Goal: Obtain resource: Download file/media

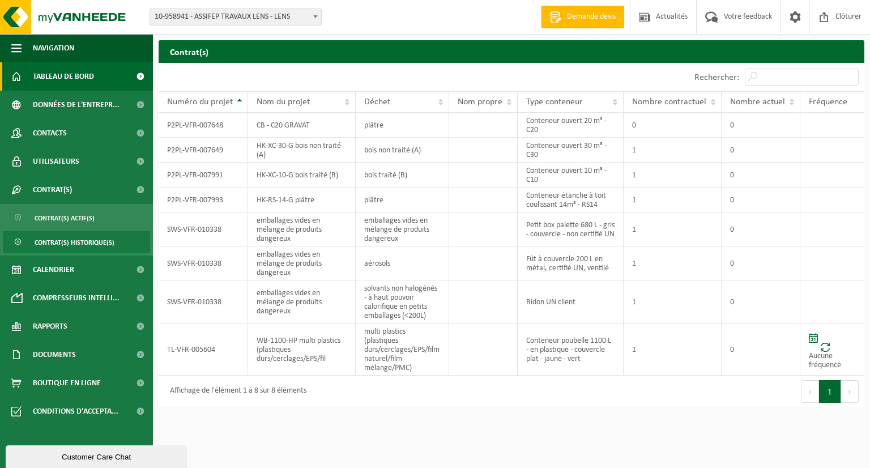
click at [140, 74] on span at bounding box center [139, 76] width 25 height 28
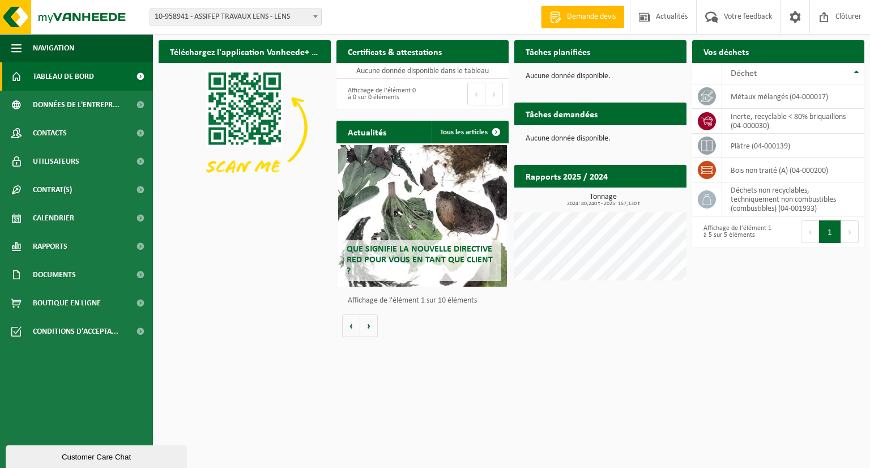
click at [562, 177] on h2 "Rapports 2025 / 2024" at bounding box center [566, 176] width 105 height 22
click at [132, 106] on span at bounding box center [139, 105] width 25 height 28
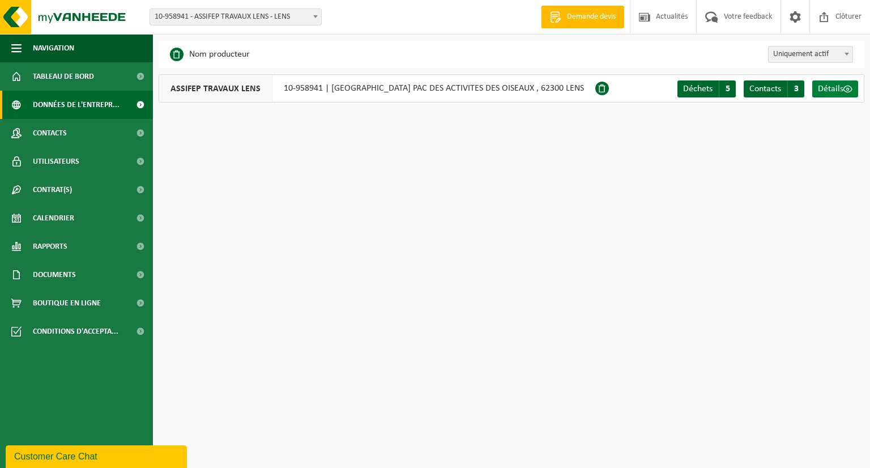
click at [832, 90] on span "Détails" at bounding box center [830, 88] width 25 height 9
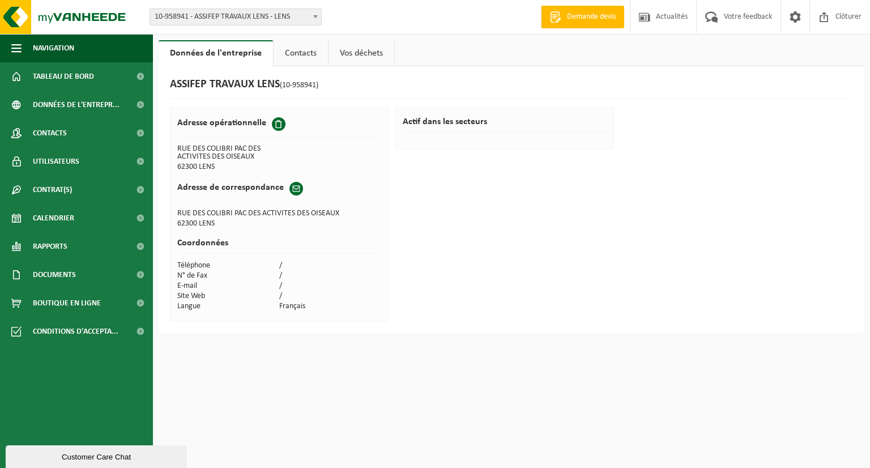
click at [301, 53] on link "Contacts" at bounding box center [301, 53] width 54 height 26
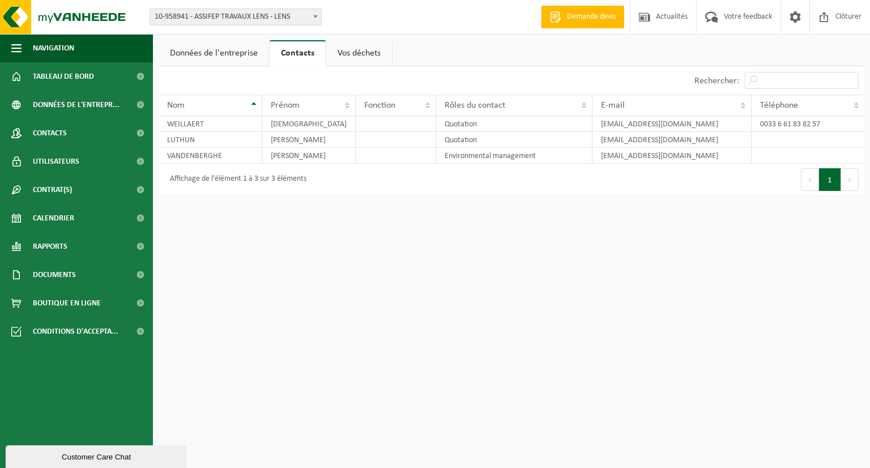
click at [215, 51] on link "Données de l'entreprise" at bounding box center [214, 53] width 110 height 26
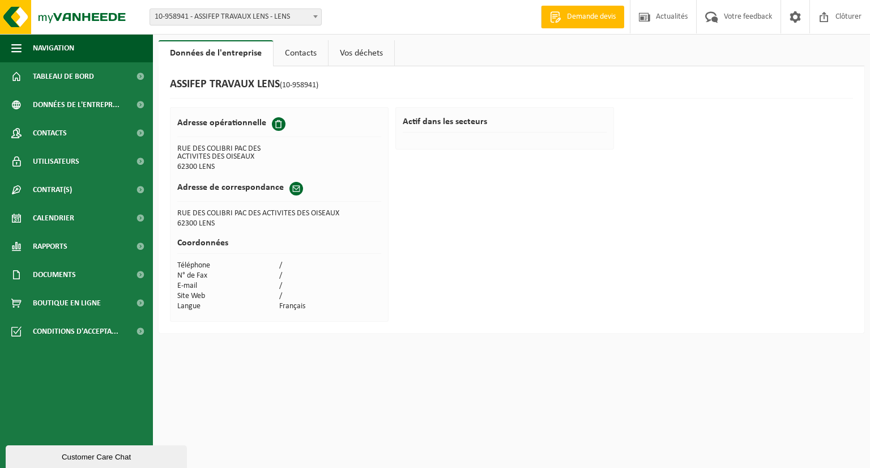
click at [362, 53] on link "Vos déchets" at bounding box center [361, 53] width 66 height 26
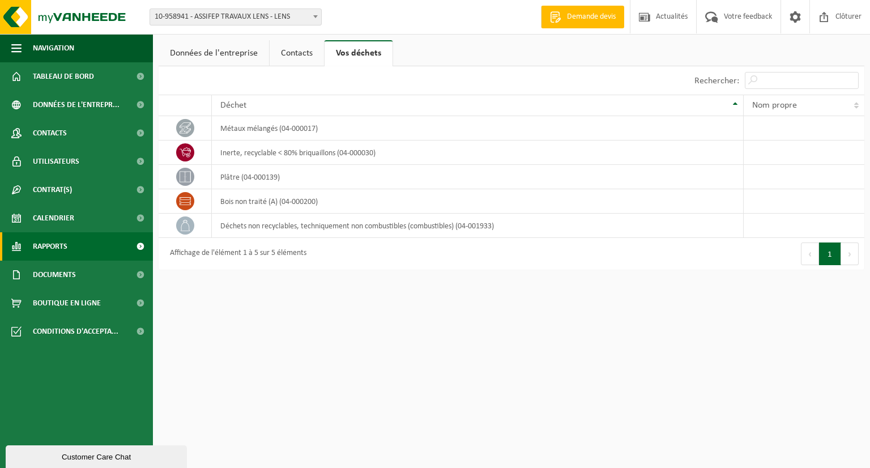
click at [133, 247] on span at bounding box center [139, 246] width 25 height 28
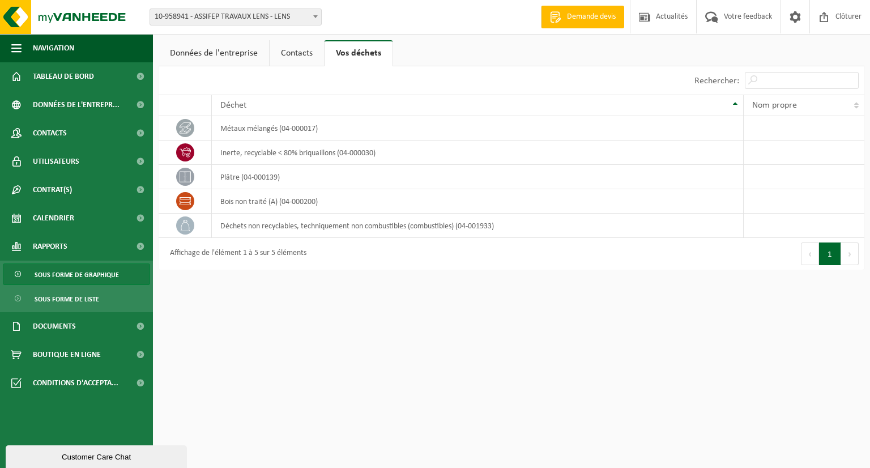
click at [110, 274] on span "Sous forme de graphique" at bounding box center [77, 275] width 84 height 22
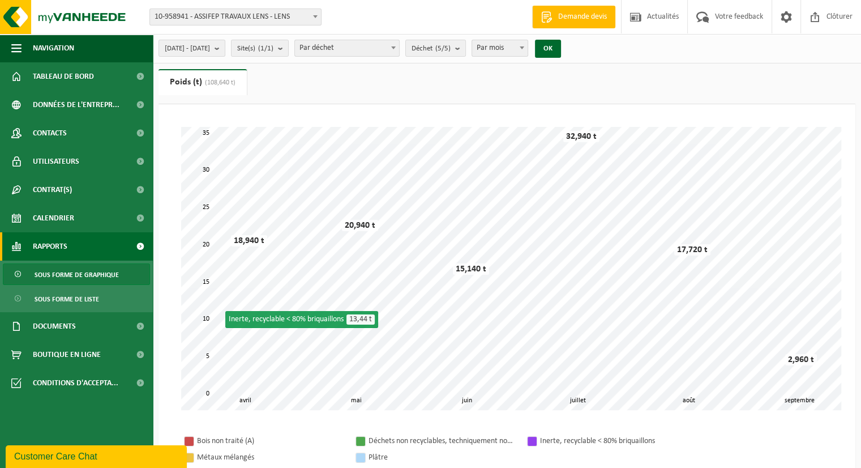
scroll to position [2, 0]
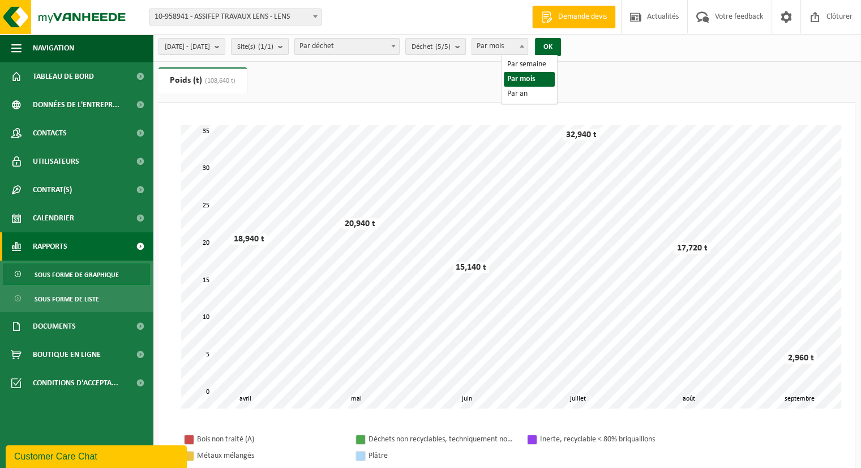
click at [528, 49] on span "Par mois" at bounding box center [499, 47] width 55 height 16
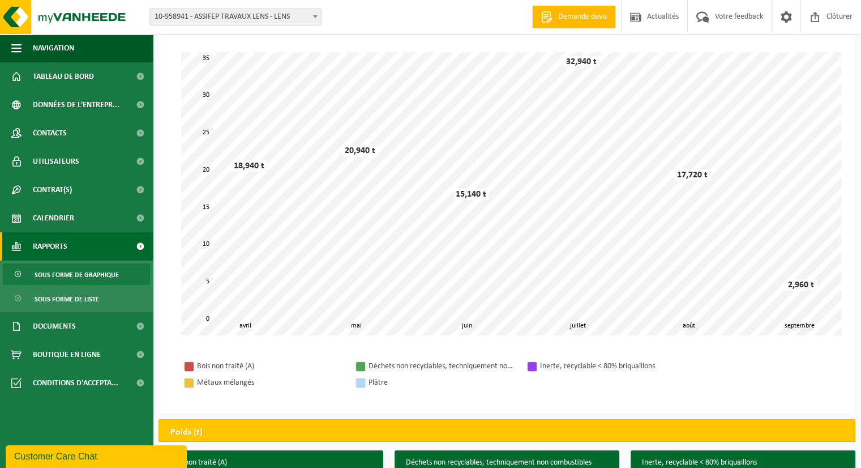
scroll to position [74, 0]
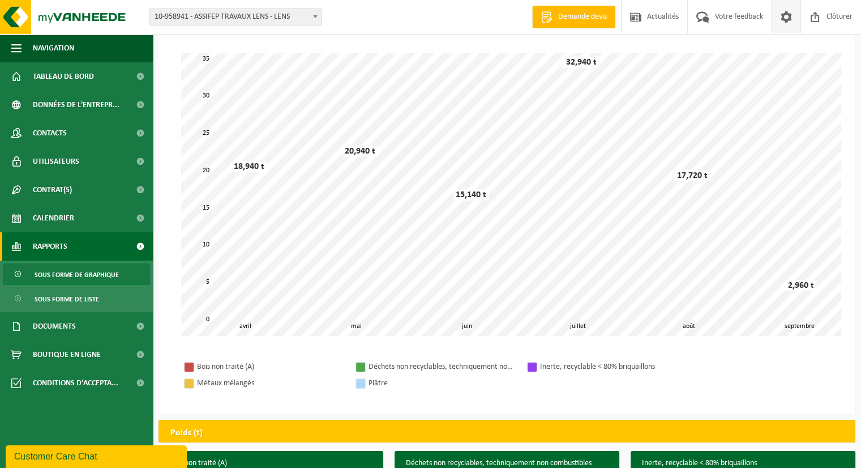
click at [792, 14] on span at bounding box center [786, 16] width 17 height 33
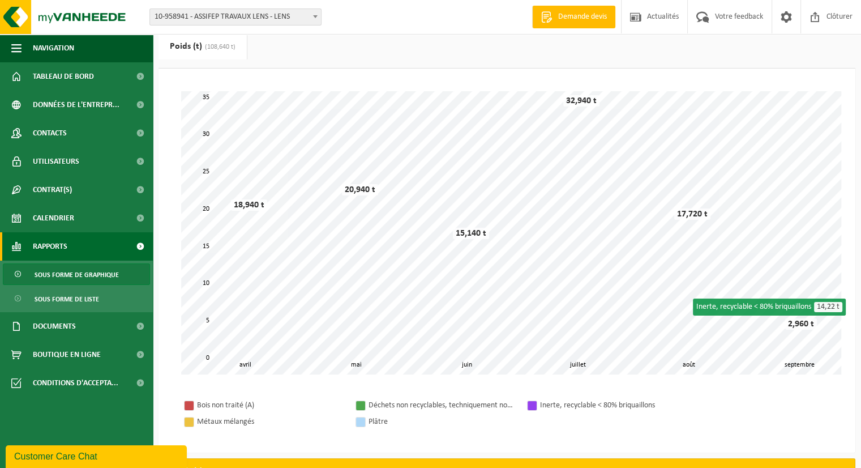
scroll to position [36, 0]
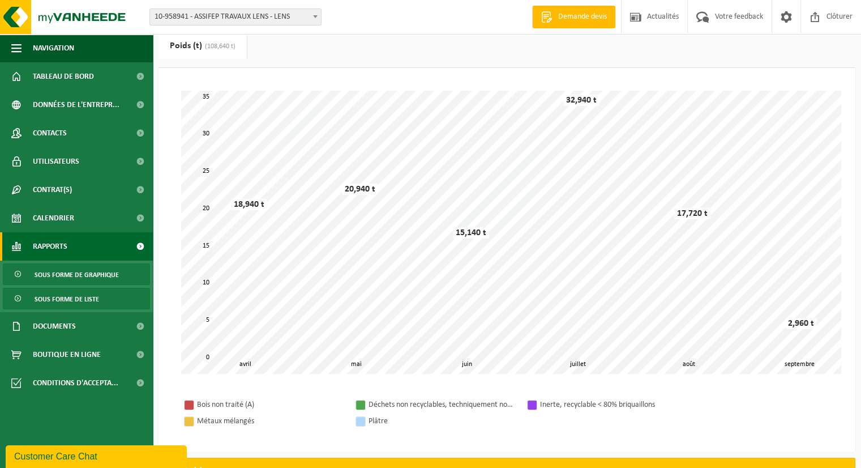
click at [83, 302] on span "Sous forme de liste" at bounding box center [67, 299] width 65 height 22
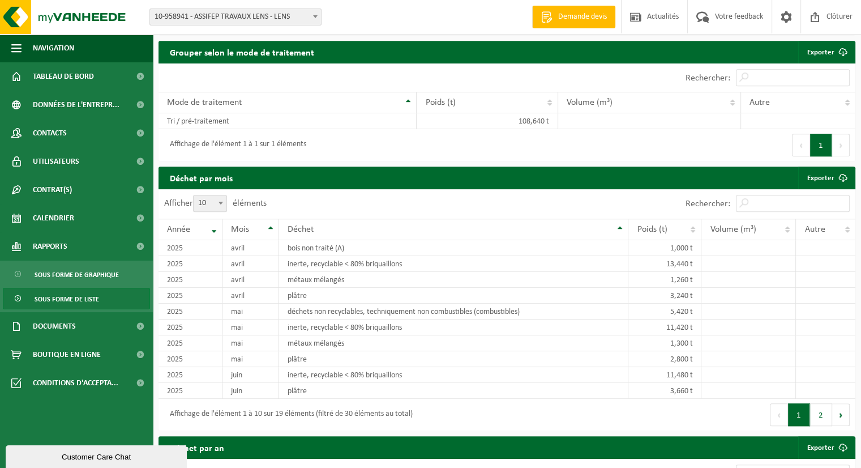
scroll to position [656, 0]
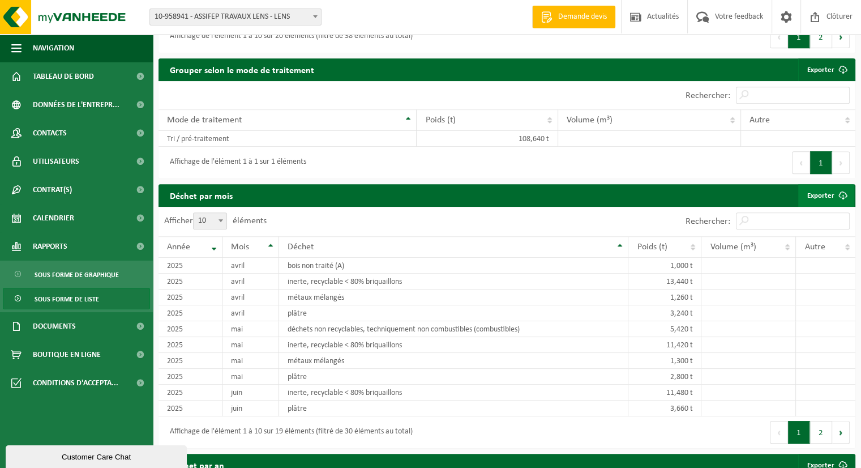
click at [818, 202] on link "Exporter" at bounding box center [826, 195] width 56 height 23
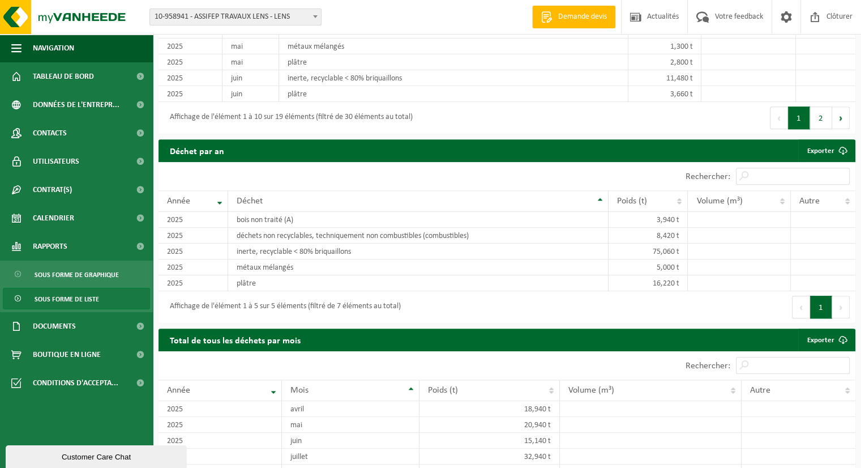
scroll to position [973, 0]
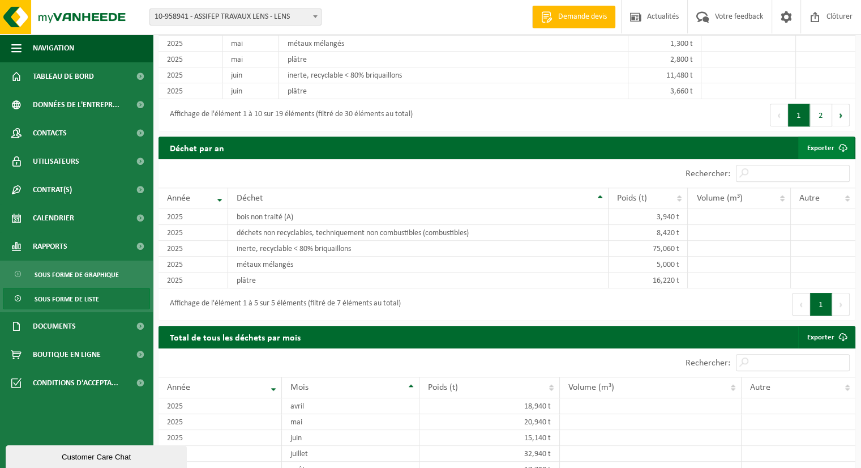
click at [825, 150] on link "Exporter" at bounding box center [826, 147] width 56 height 23
click at [216, 202] on th "Année" at bounding box center [194, 198] width 70 height 22
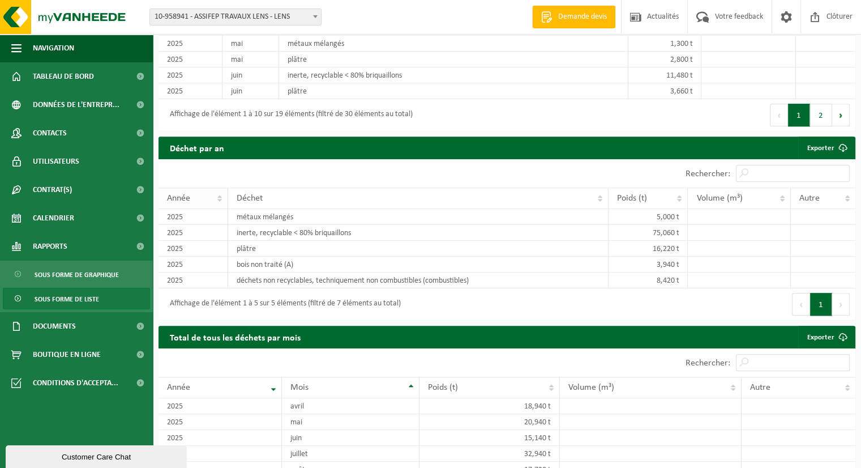
click at [220, 202] on th "Année" at bounding box center [194, 198] width 70 height 22
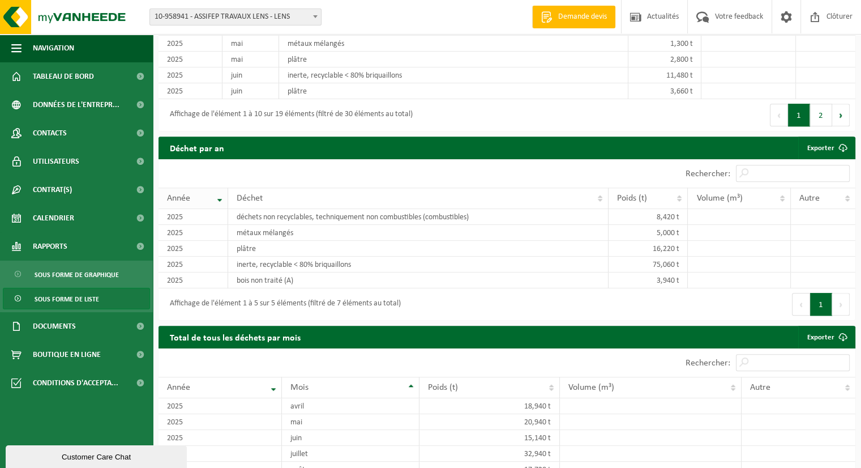
click at [220, 202] on th "Année" at bounding box center [194, 198] width 70 height 22
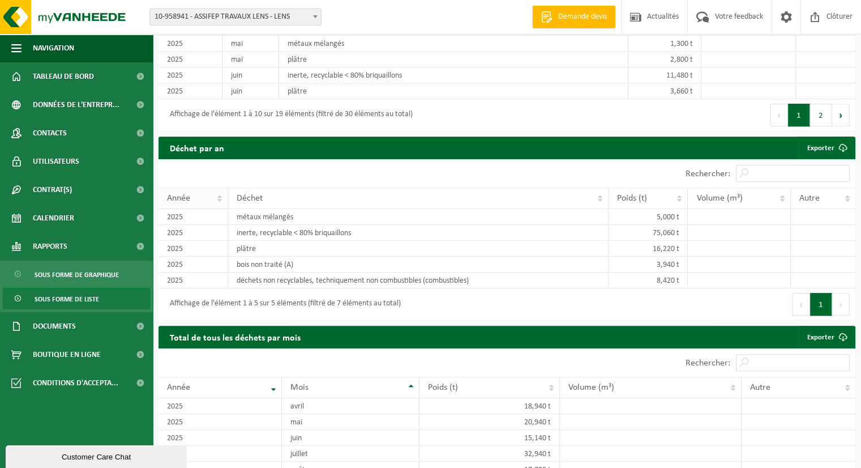
click at [214, 206] on th "Année" at bounding box center [194, 198] width 70 height 22
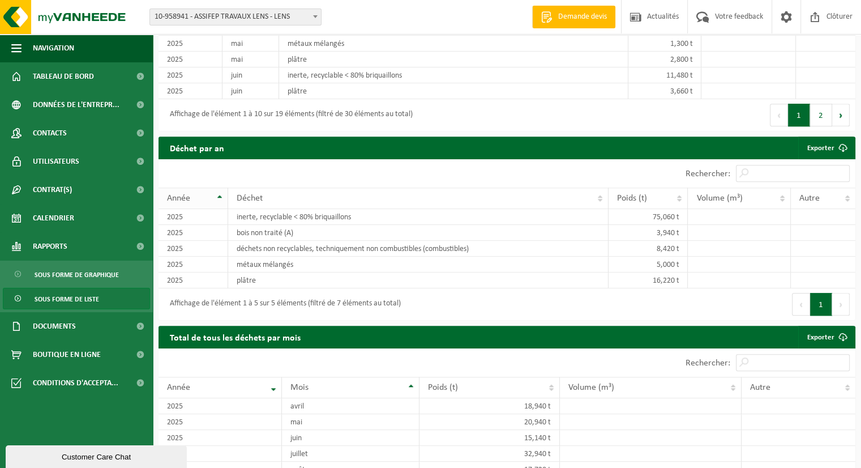
click at [210, 209] on th "Année" at bounding box center [194, 198] width 70 height 22
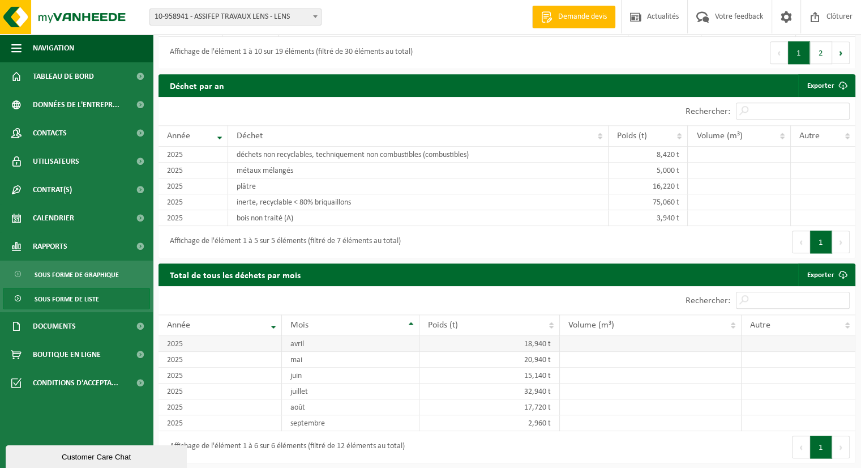
scroll to position [1036, 0]
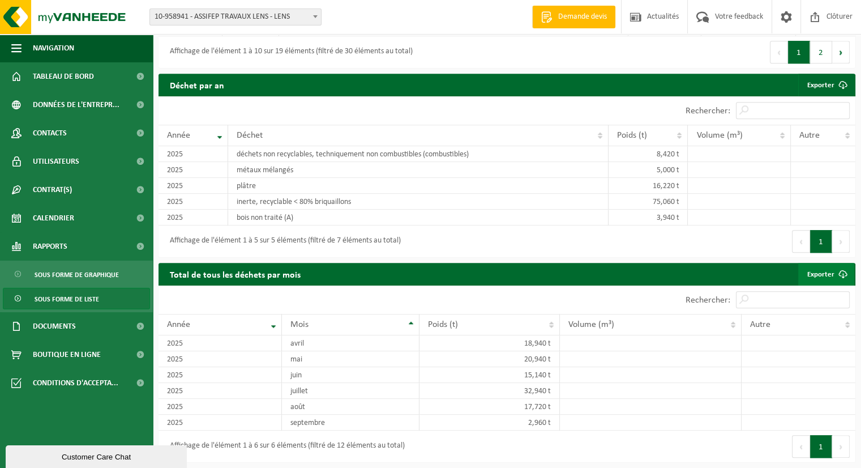
click at [847, 277] on span at bounding box center [843, 274] width 23 height 23
drag, startPoint x: 298, startPoint y: 275, endPoint x: 165, endPoint y: 277, distance: 132.5
click at [165, 277] on h2 "Total de tous les déchets par mois" at bounding box center [235, 274] width 153 height 22
copy h2 "Total de tous les déchets par mois"
click at [451, 300] on div "Afficher 10 25 50 100 10 éléments" at bounding box center [333, 299] width 349 height 28
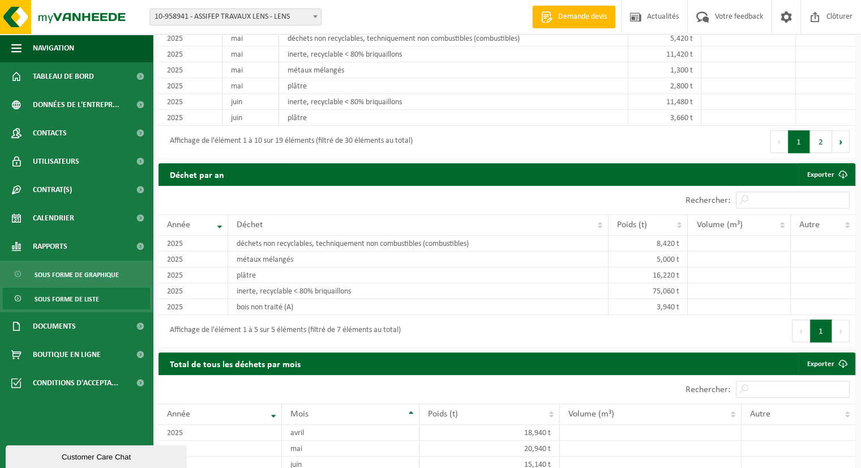
scroll to position [942, 0]
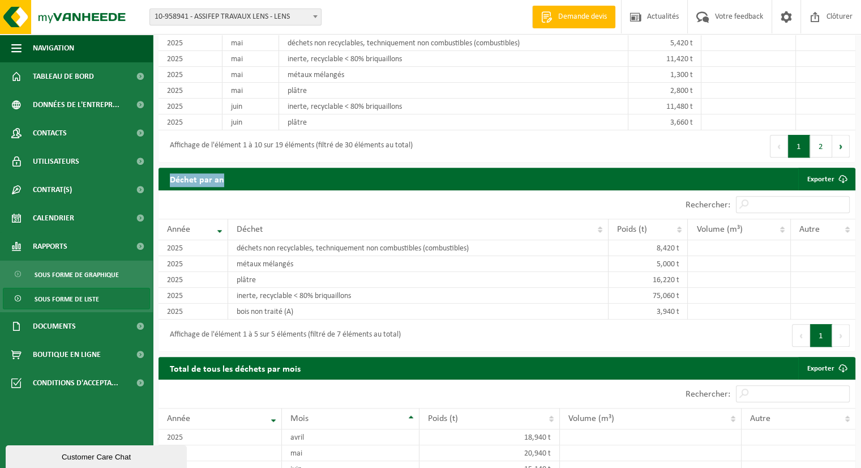
drag, startPoint x: 170, startPoint y: 181, endPoint x: 247, endPoint y: 181, distance: 77.6
click at [247, 181] on div "Déchet par an Exporter" at bounding box center [507, 179] width 697 height 23
copy div "Déchet par an"
click at [823, 181] on link "Exporter" at bounding box center [826, 179] width 56 height 23
click at [435, 206] on div "Afficher 10 25 50 100 10 éléments" at bounding box center [333, 204] width 349 height 28
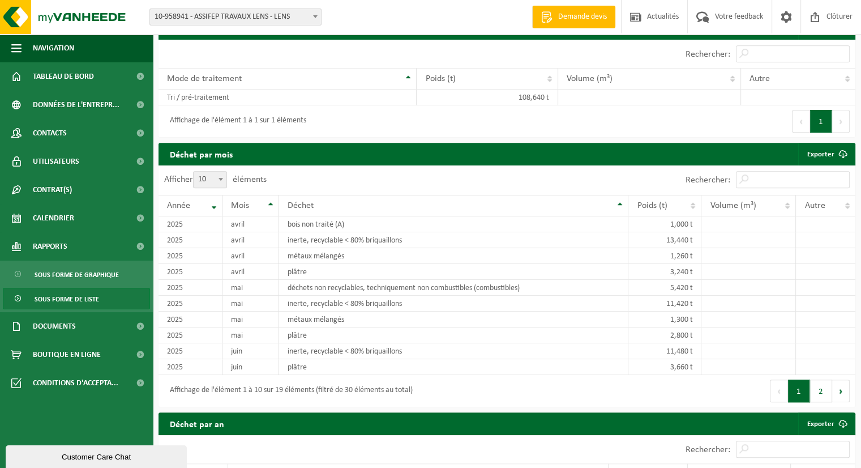
scroll to position [697, 0]
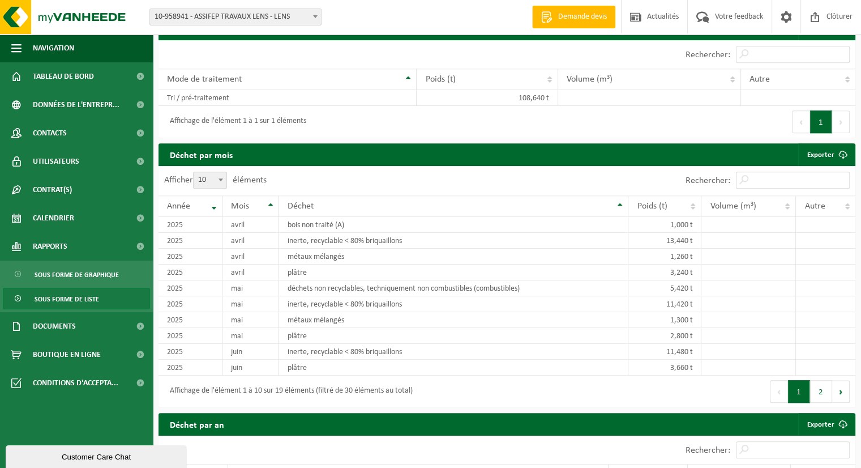
click at [630, 166] on div "Déchet par mois Exporter" at bounding box center [507, 154] width 697 height 23
drag, startPoint x: 252, startPoint y: 159, endPoint x: 168, endPoint y: 159, distance: 83.8
click at [168, 159] on div "Déchet par mois Exporter" at bounding box center [507, 154] width 697 height 23
copy h2 "Déchet par mois"
click at [820, 157] on link "Exporter" at bounding box center [826, 154] width 56 height 23
